Goal: Task Accomplishment & Management: Use online tool/utility

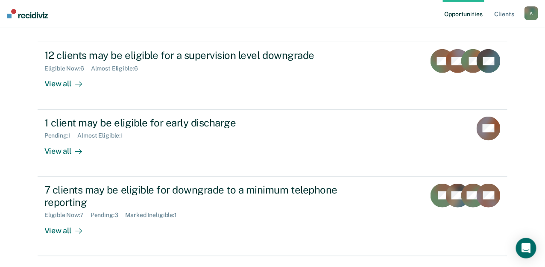
scroll to position [126, 0]
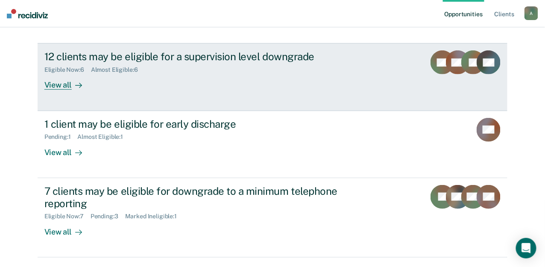
click at [92, 90] on div "View all" at bounding box center [68, 81] width 48 height 17
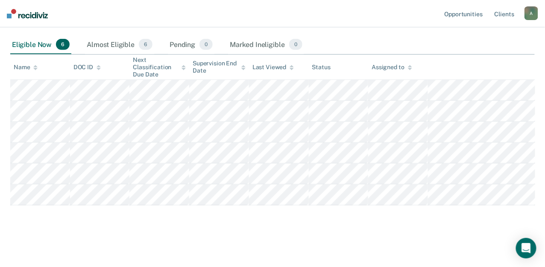
scroll to position [189, 0]
